Goal: Find contact information: Find contact information

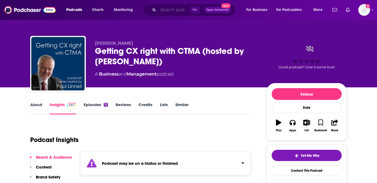
click at [165, 11] on input "Search podcasts, credits, & more..." at bounding box center [174, 10] width 32 height 9
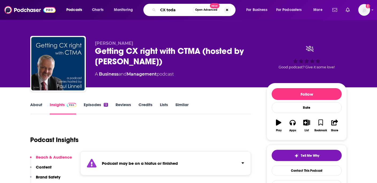
type input "CX [DATE]"
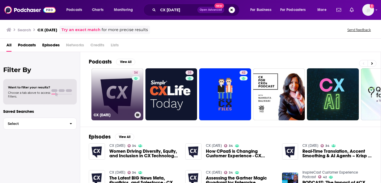
click at [118, 86] on link "34 CX [DATE]" at bounding box center [117, 94] width 52 height 52
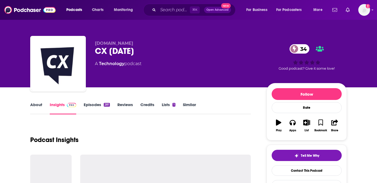
scroll to position [53, 0]
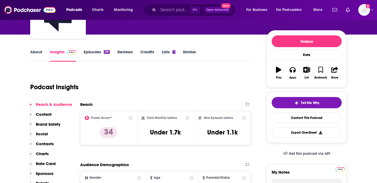
click at [35, 51] on link "About" at bounding box center [36, 55] width 12 height 12
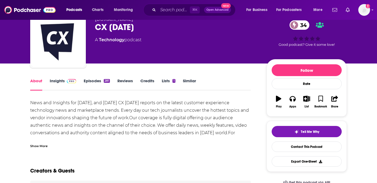
scroll to position [52, 0]
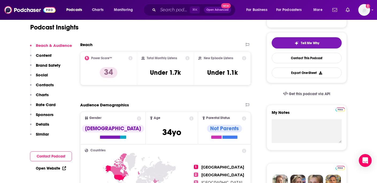
scroll to position [115, 0]
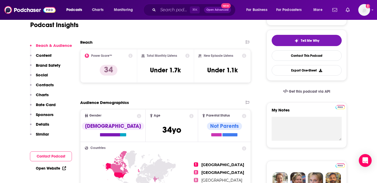
click at [46, 157] on button "Contact Podcast" at bounding box center [51, 156] width 42 height 10
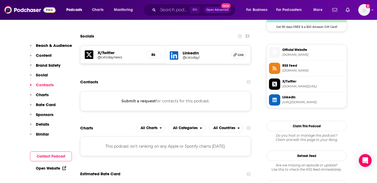
scroll to position [418, 0]
